Goal: Information Seeking & Learning: Check status

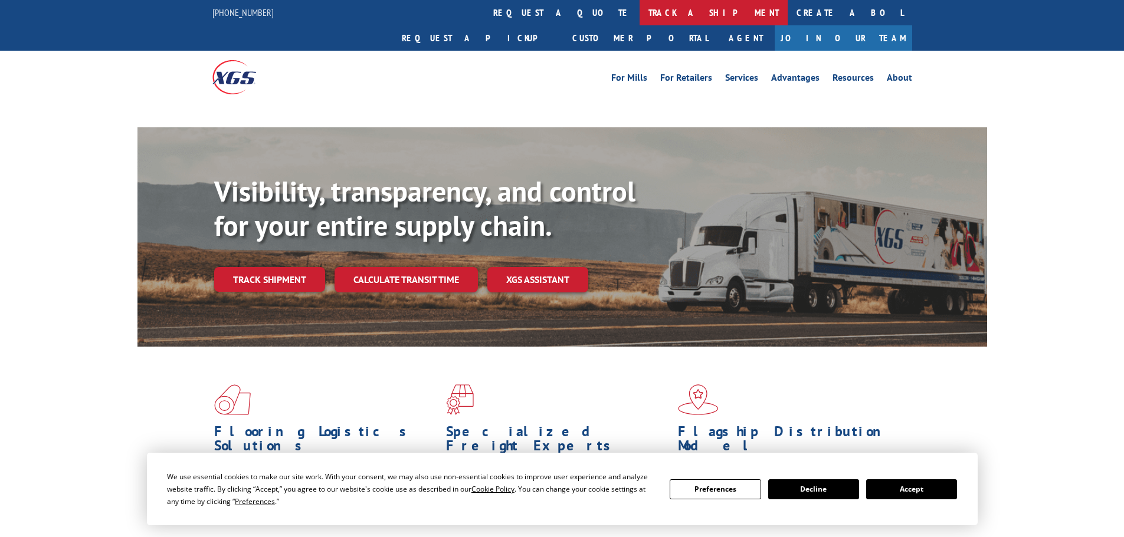
click at [639, 10] on link "track a shipment" at bounding box center [713, 12] width 148 height 25
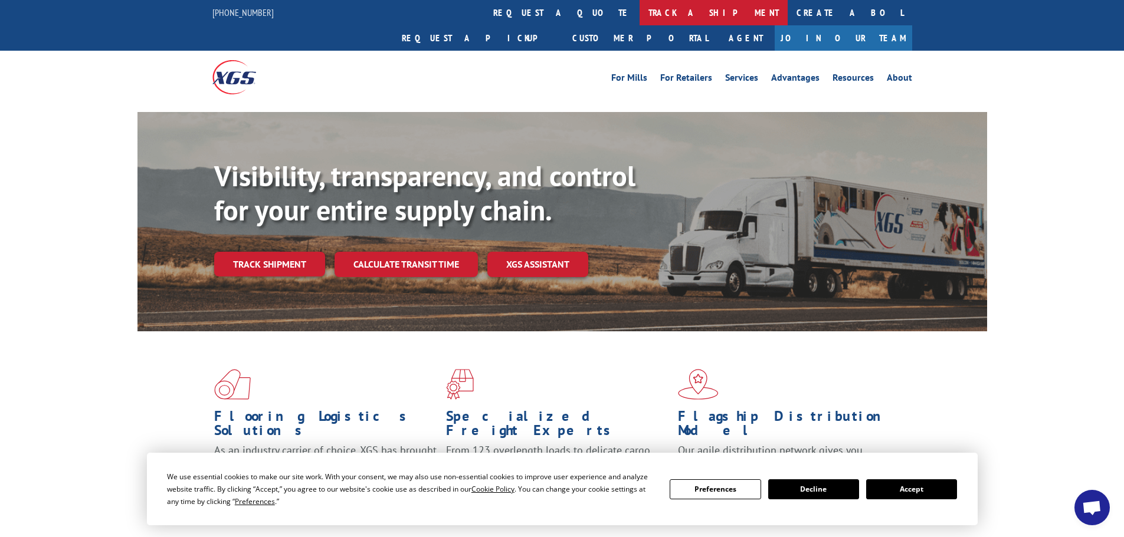
click at [639, 11] on link "track a shipment" at bounding box center [713, 12] width 148 height 25
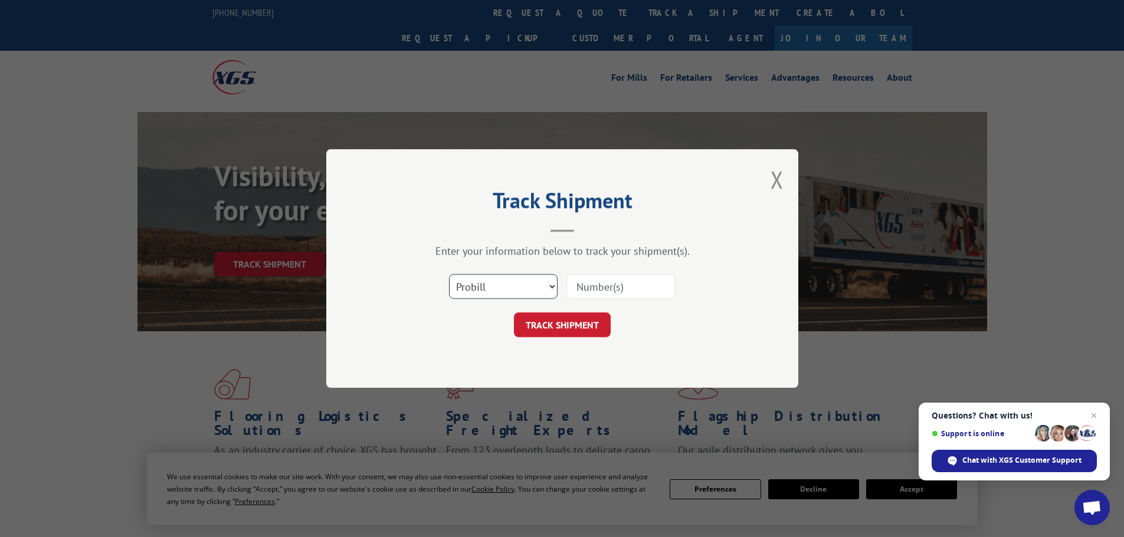
click at [513, 284] on select "Select category... Probill BOL PO" at bounding box center [503, 286] width 109 height 25
select select "bol"
click at [449, 274] on select "Select category... Probill BOL PO" at bounding box center [503, 286] width 109 height 25
click at [588, 289] on input at bounding box center [620, 286] width 109 height 25
paste input "17520945"
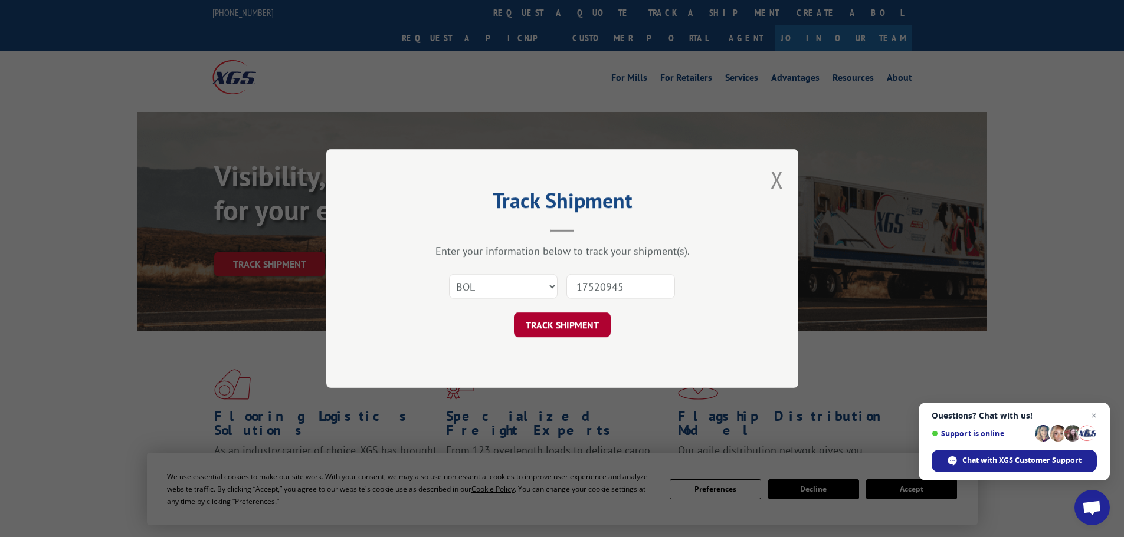
type input "17520945"
click at [588, 317] on button "TRACK SHIPMENT" at bounding box center [562, 325] width 97 height 25
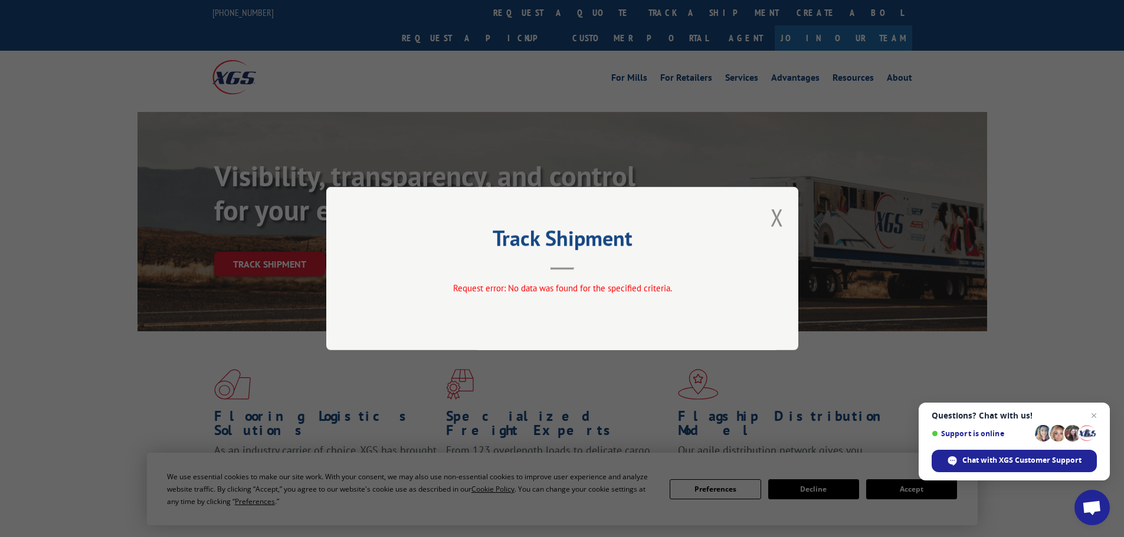
click at [792, 226] on div "Track Shipment Request error: No data was found for the specified criteria." at bounding box center [562, 268] width 472 height 163
click at [783, 223] on div "Track Shipment Request error: No data was found for the specified criteria." at bounding box center [562, 268] width 472 height 163
click at [782, 223] on button "Close modal" at bounding box center [776, 217] width 13 height 31
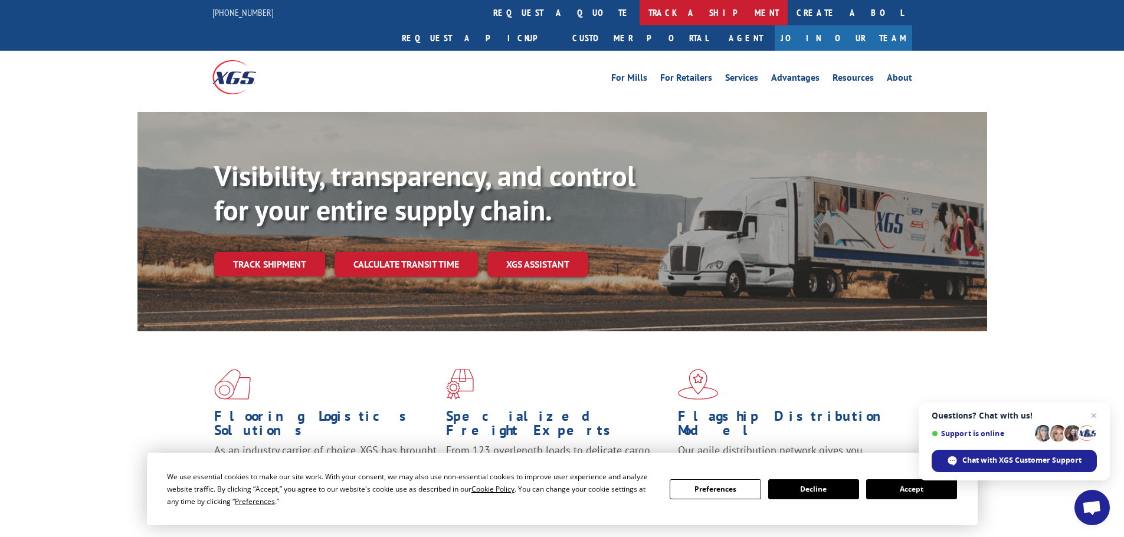
click at [639, 18] on link "track a shipment" at bounding box center [713, 12] width 148 height 25
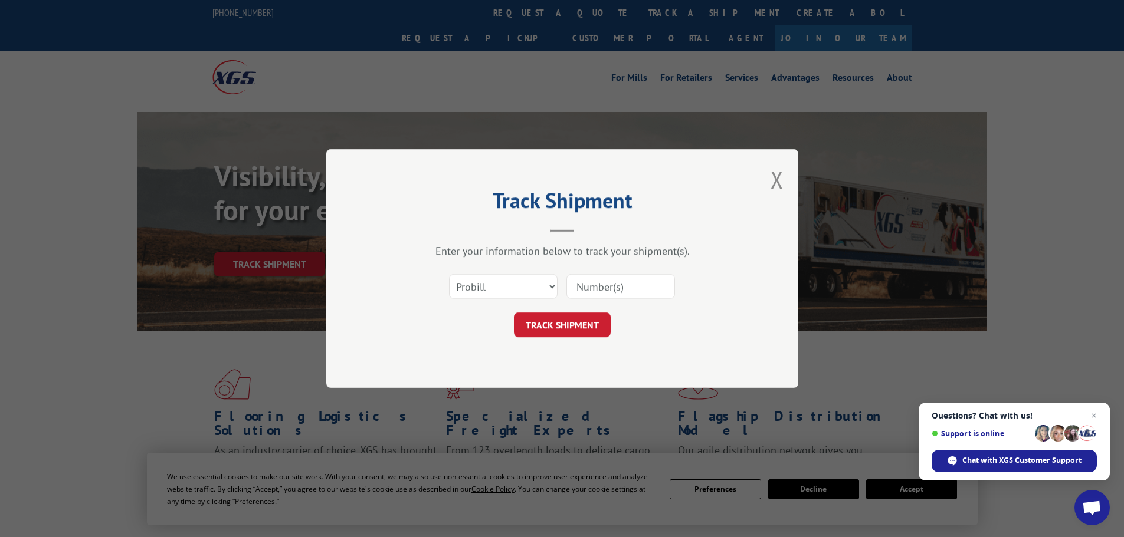
click at [575, 280] on input at bounding box center [620, 286] width 109 height 25
paste input "17520945"
type input "17520945"
click at [588, 324] on button "TRACK SHIPMENT" at bounding box center [562, 325] width 97 height 25
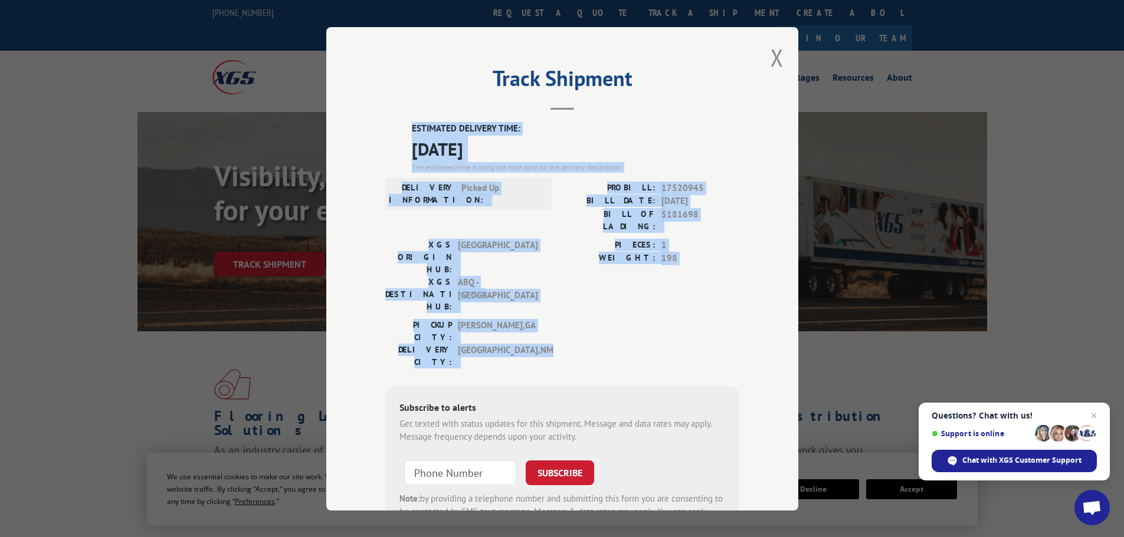
drag, startPoint x: 406, startPoint y: 125, endPoint x: 552, endPoint y: 290, distance: 220.2
click at [552, 290] on div "ESTIMATED DELIVERY TIME: [DATE] The estimated time is using the time zone for t…" at bounding box center [562, 334] width 354 height 424
copy div "ESTIMATED DELIVERY TIME: [DATE] The estimated time is using the time zone for t…"
